Goal: Book appointment/travel/reservation

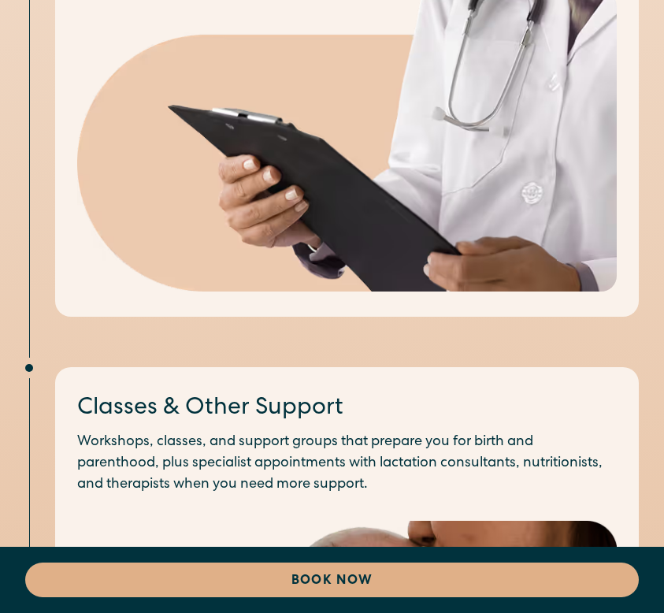
scroll to position [3150, 0]
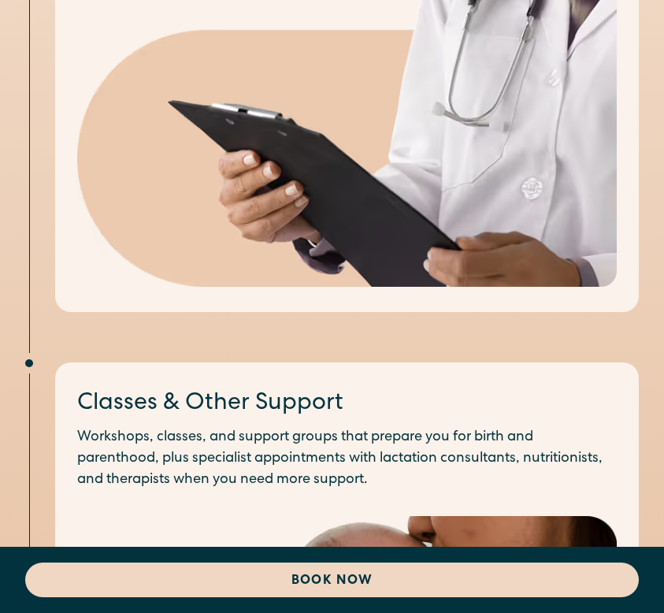
click at [377, 578] on link "Book Now" at bounding box center [332, 579] width 614 height 35
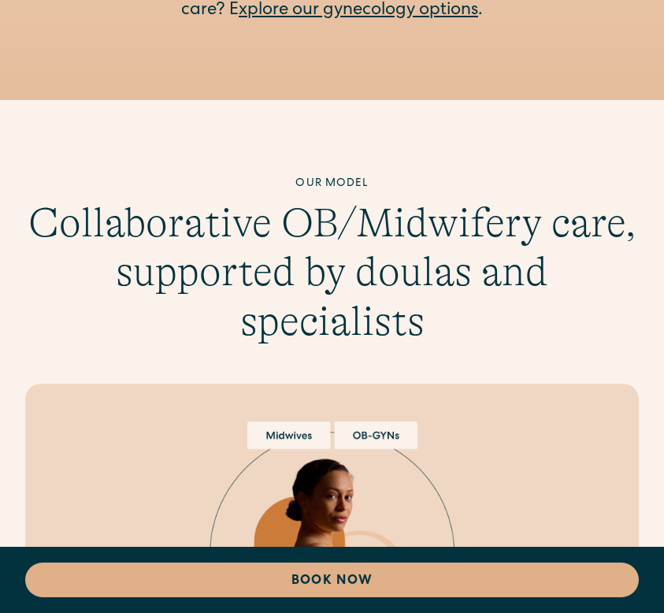
scroll to position [5775, 0]
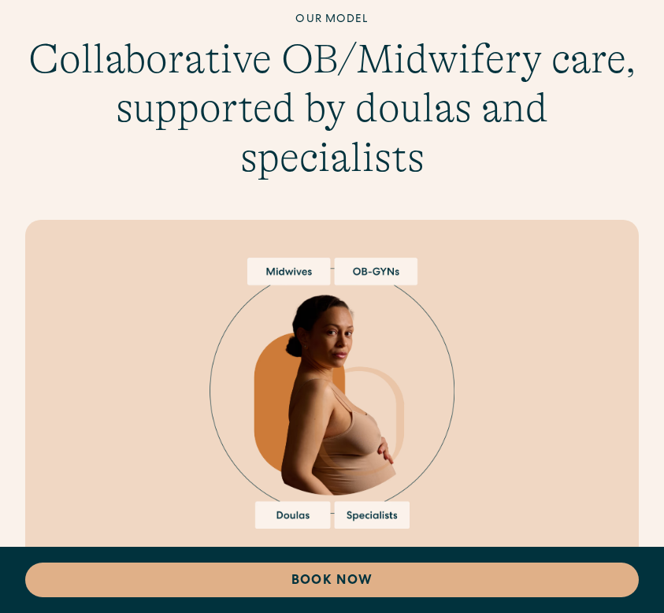
click at [390, 258] on img at bounding box center [332, 393] width 245 height 271
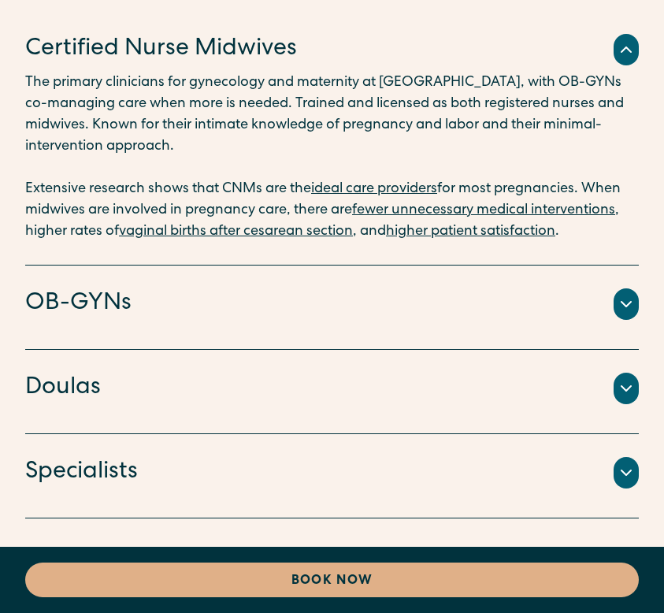
scroll to position [6380, 0]
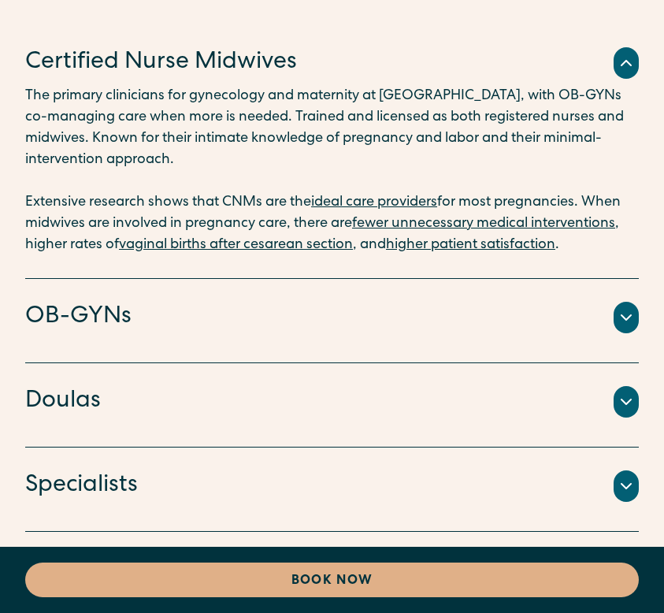
click at [621, 308] on icon at bounding box center [626, 317] width 19 height 19
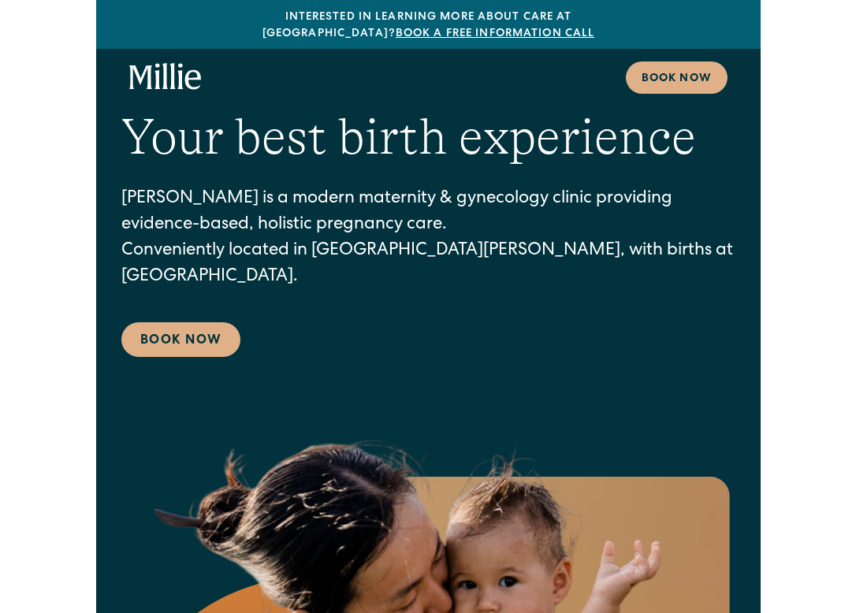
scroll to position [0, 0]
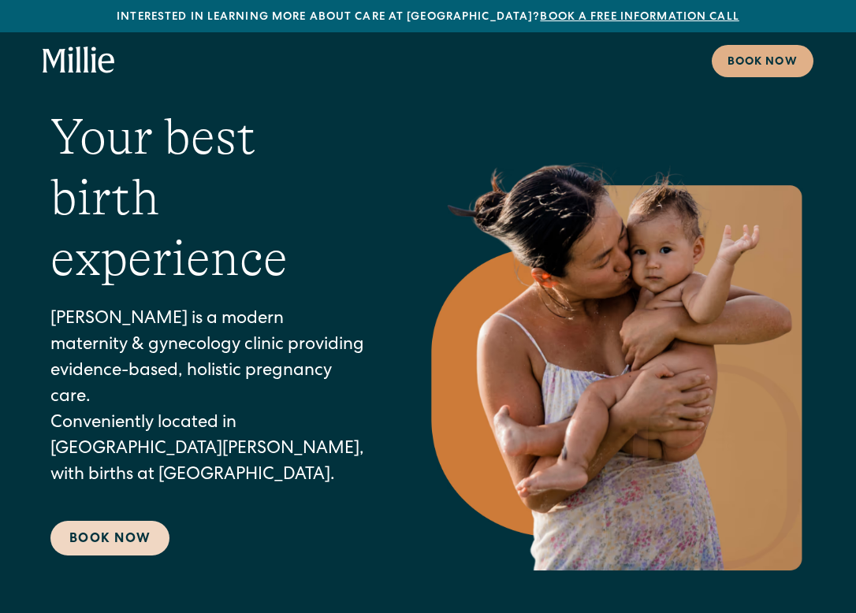
click at [124, 521] on link "Book Now" at bounding box center [109, 538] width 119 height 35
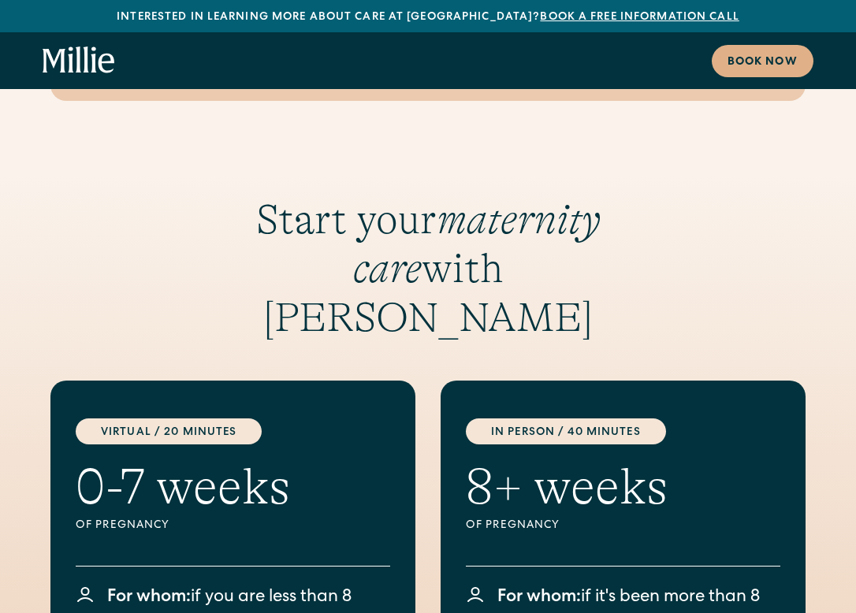
scroll to position [2952, 0]
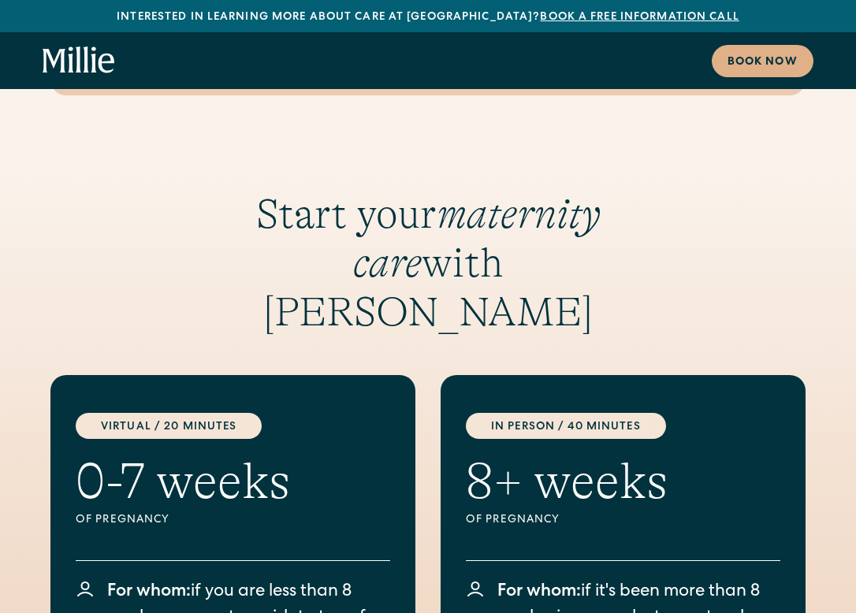
scroll to position [3150, 0]
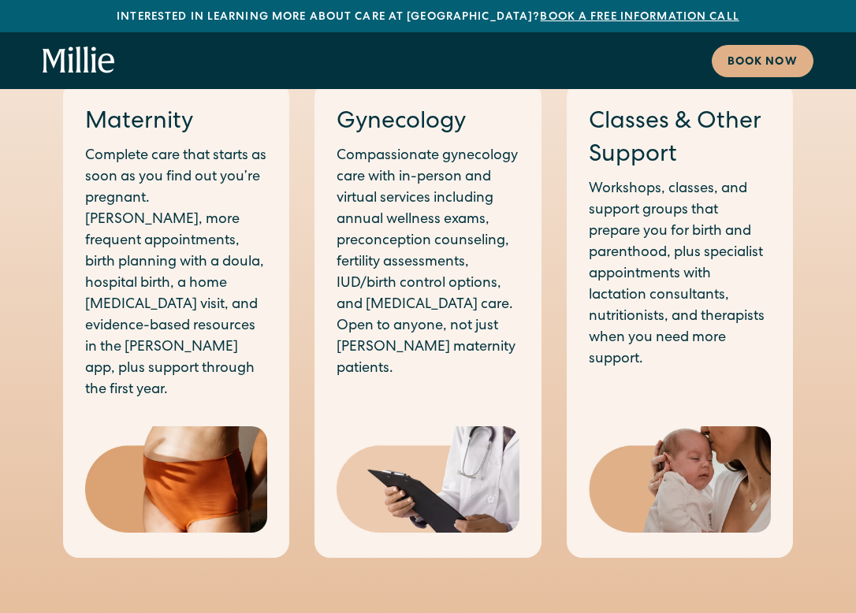
scroll to position [1944, 0]
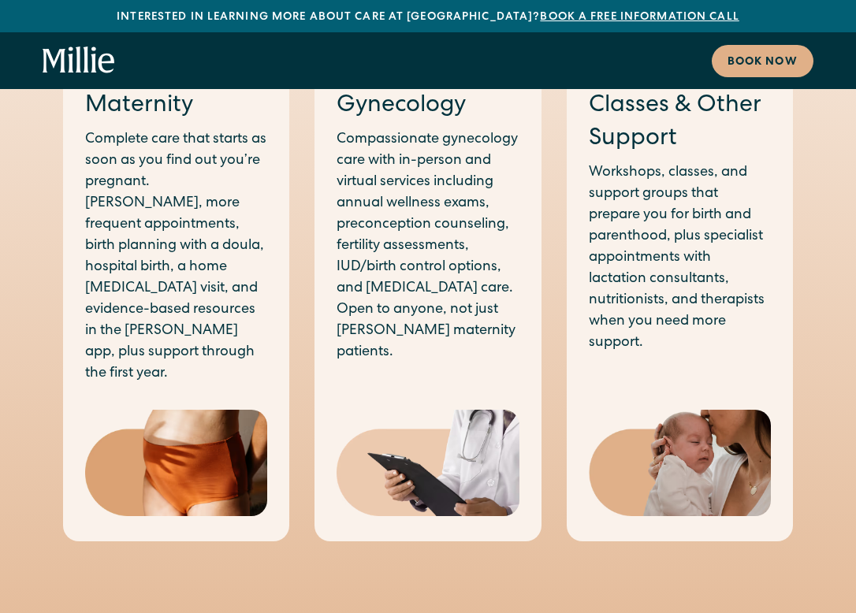
click at [418, 410] on img at bounding box center [427, 463] width 182 height 106
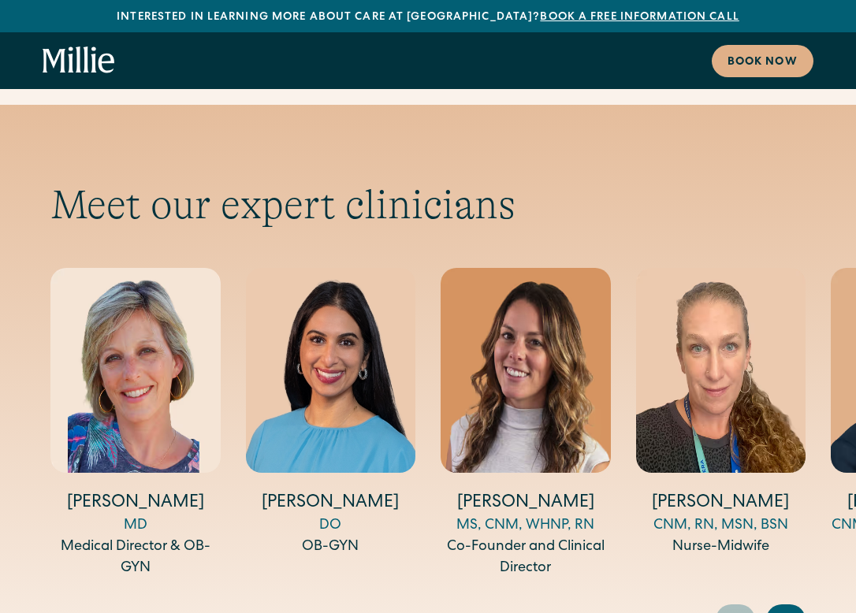
scroll to position [5395, 0]
click at [790, 607] on icon "Next slide" at bounding box center [787, 619] width 24 height 24
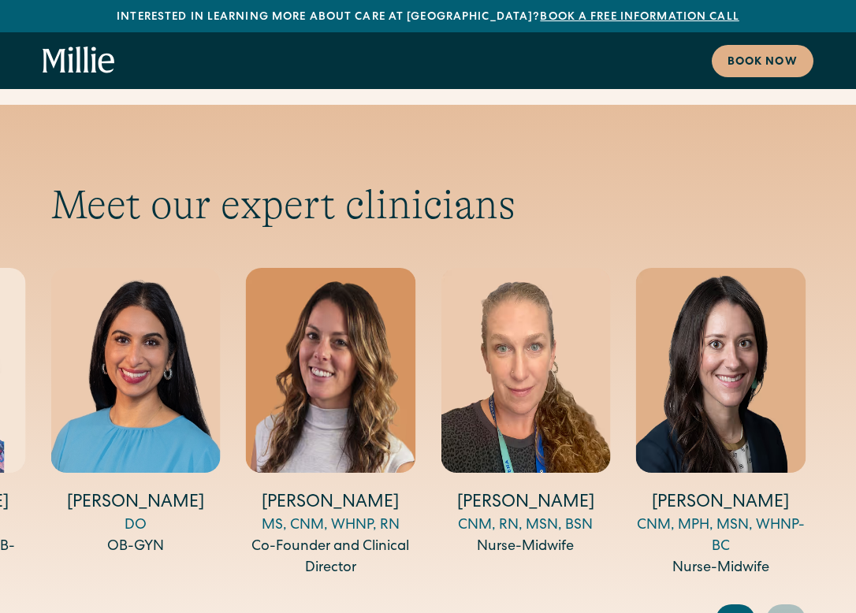
click at [790, 607] on icon "Next slide" at bounding box center [787, 619] width 24 height 24
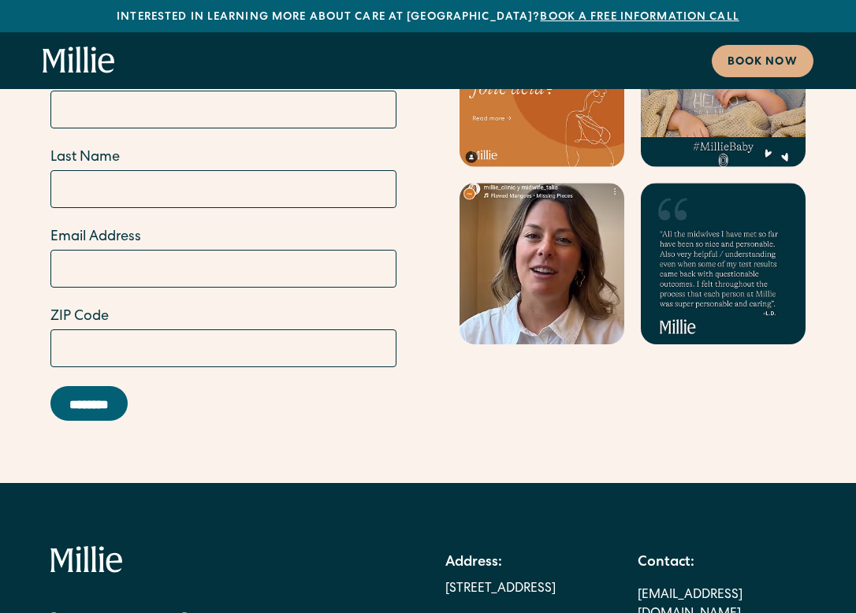
scroll to position [9335, 0]
